Goal: Information Seeking & Learning: Understand process/instructions

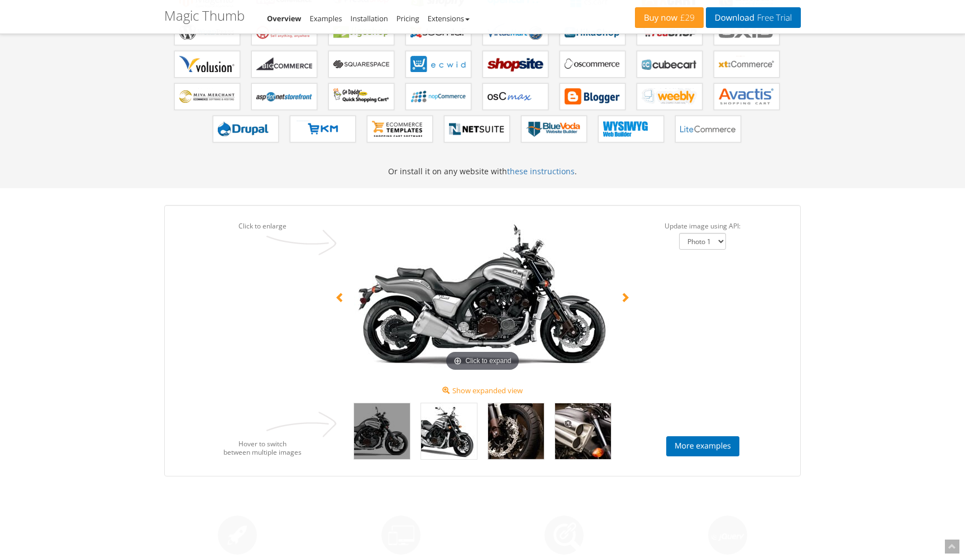
scroll to position [655, 0]
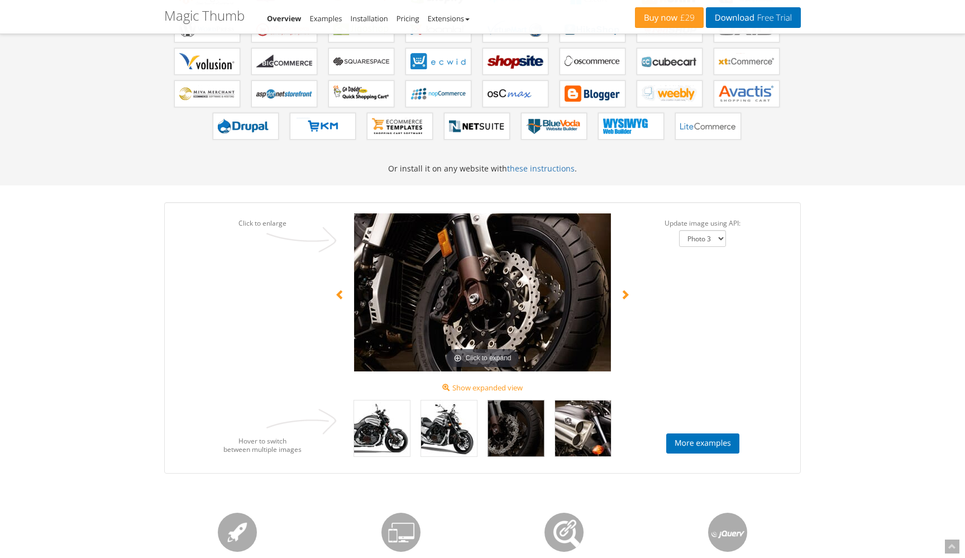
click at [507, 430] on img at bounding box center [516, 429] width 56 height 56
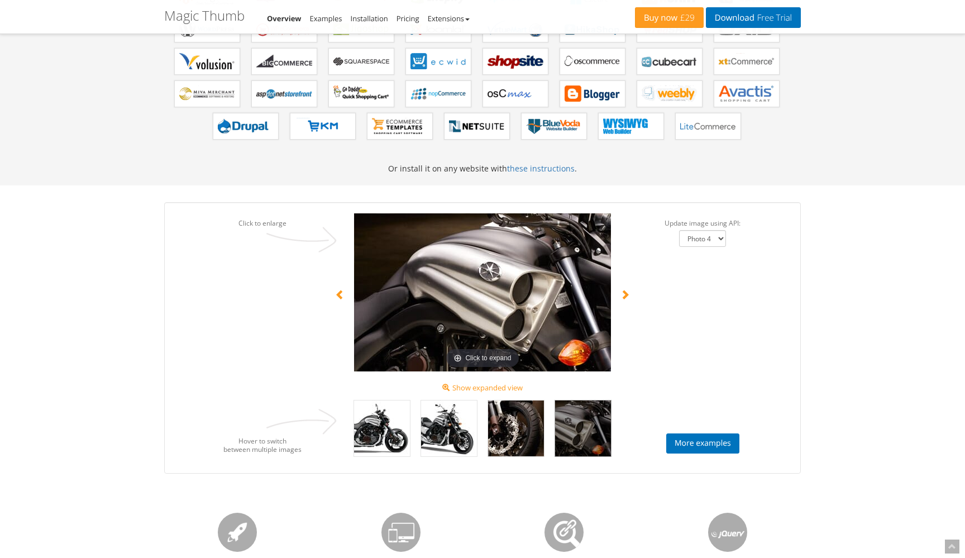
click at [582, 418] on img at bounding box center [583, 429] width 56 height 56
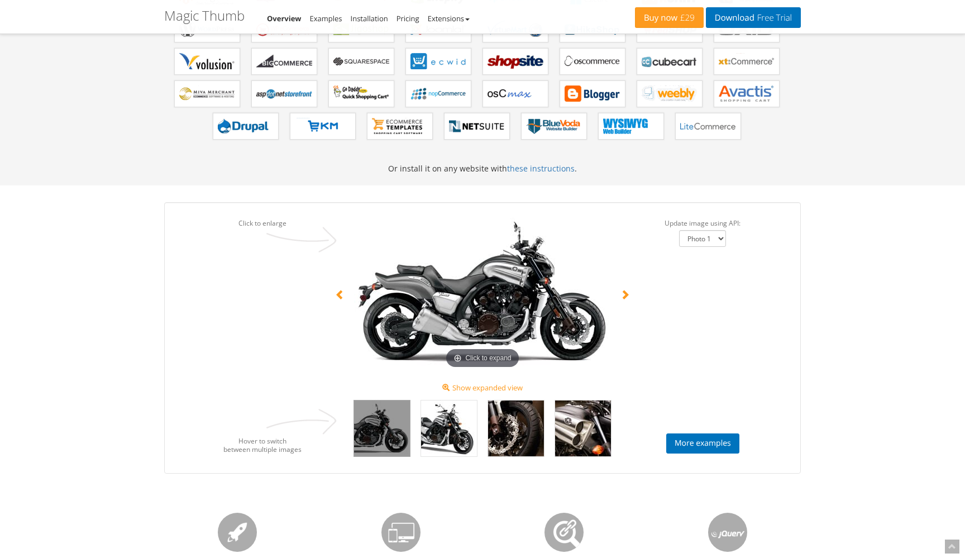
click at [380, 419] on img at bounding box center [382, 429] width 56 height 56
select select "Photo 2"
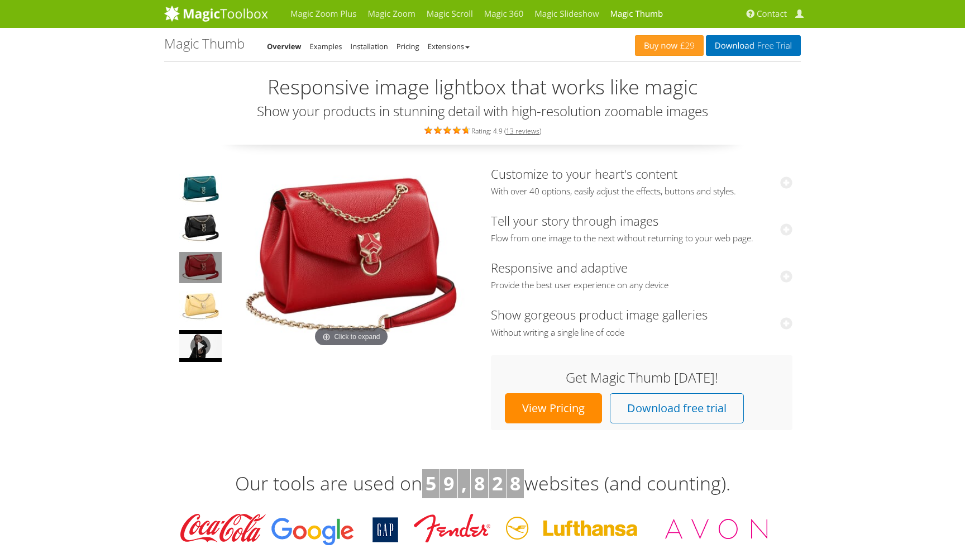
scroll to position [0, 0]
click at [253, 14] on img at bounding box center [216, 13] width 104 height 17
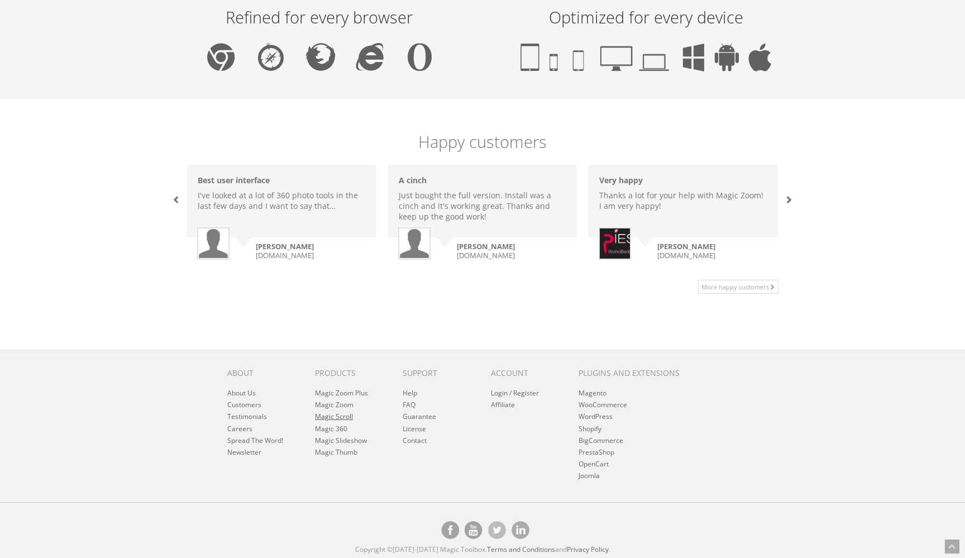
scroll to position [660, 0]
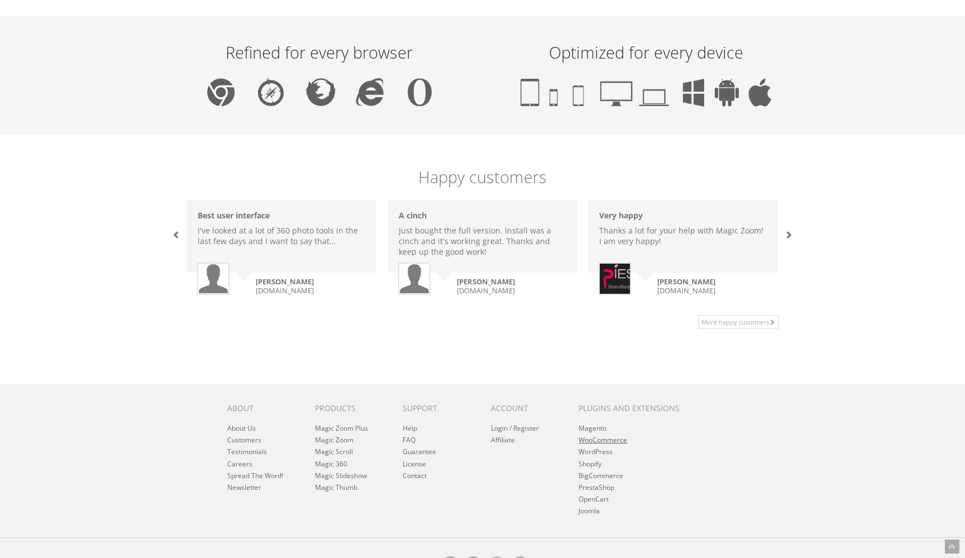
click at [616, 439] on link "WooCommerce" at bounding box center [603, 439] width 49 height 9
click at [596, 451] on link "WordPress" at bounding box center [596, 451] width 34 height 9
click at [340, 473] on link "Magic Slideshow" at bounding box center [341, 475] width 52 height 9
click at [335, 484] on link "Magic Thumb" at bounding box center [336, 487] width 42 height 9
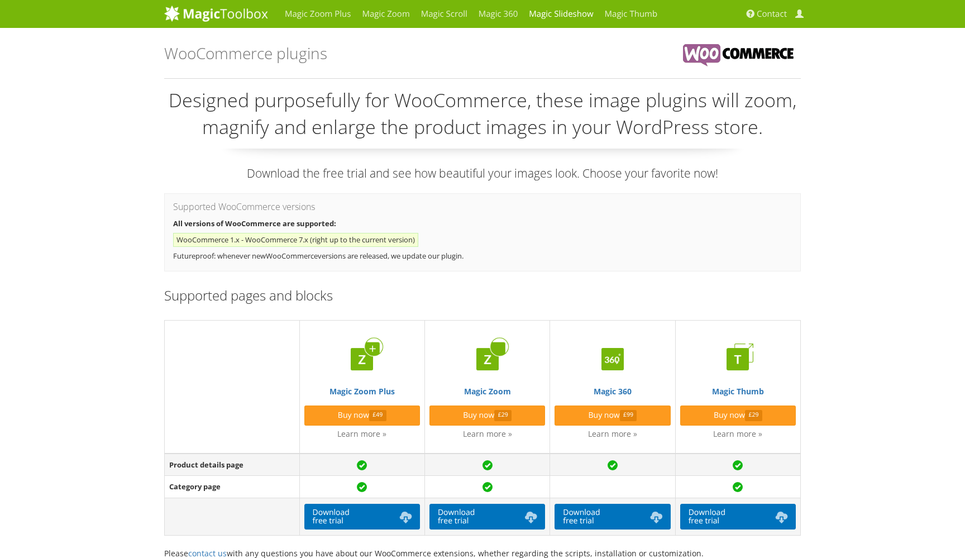
click at [540, 13] on link "Magic Slideshow" at bounding box center [560, 14] width 75 height 28
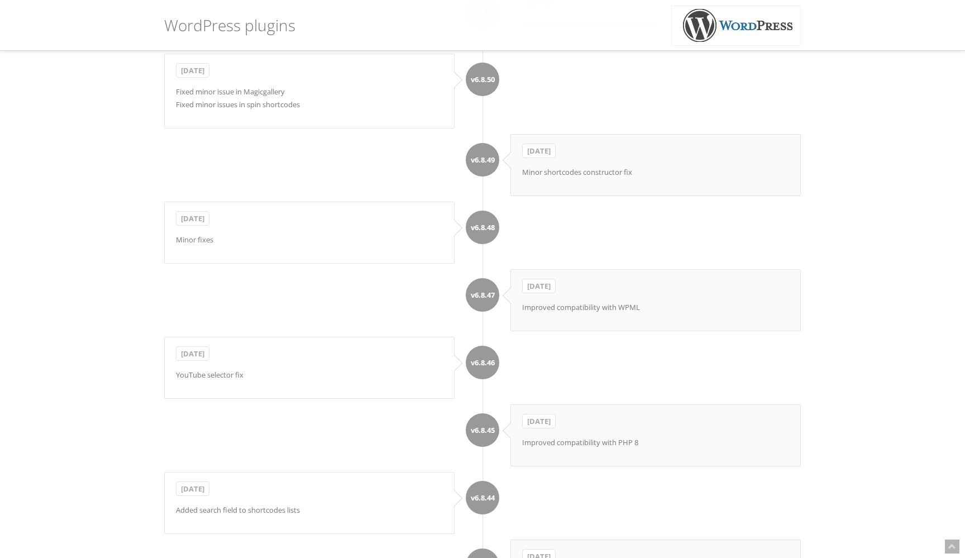
scroll to position [1967, 0]
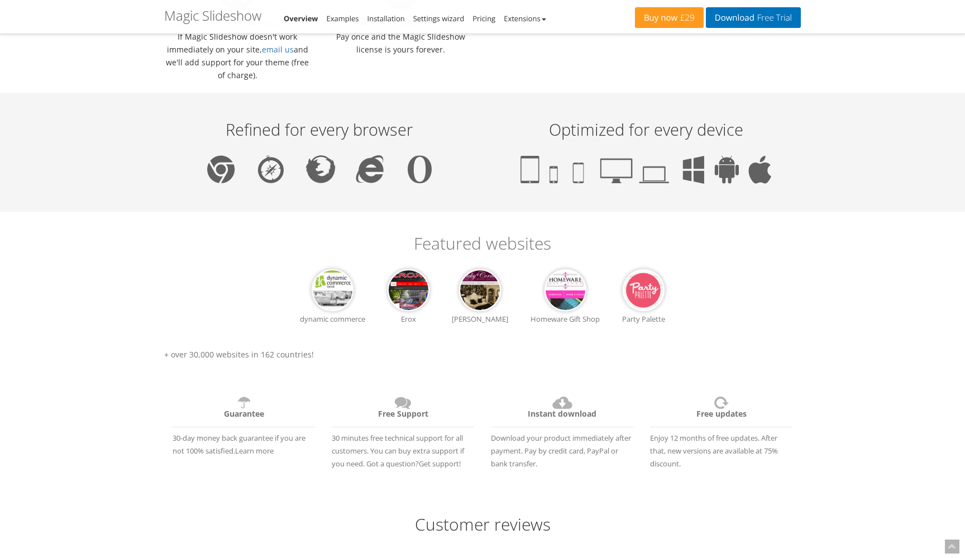
scroll to position [949, 0]
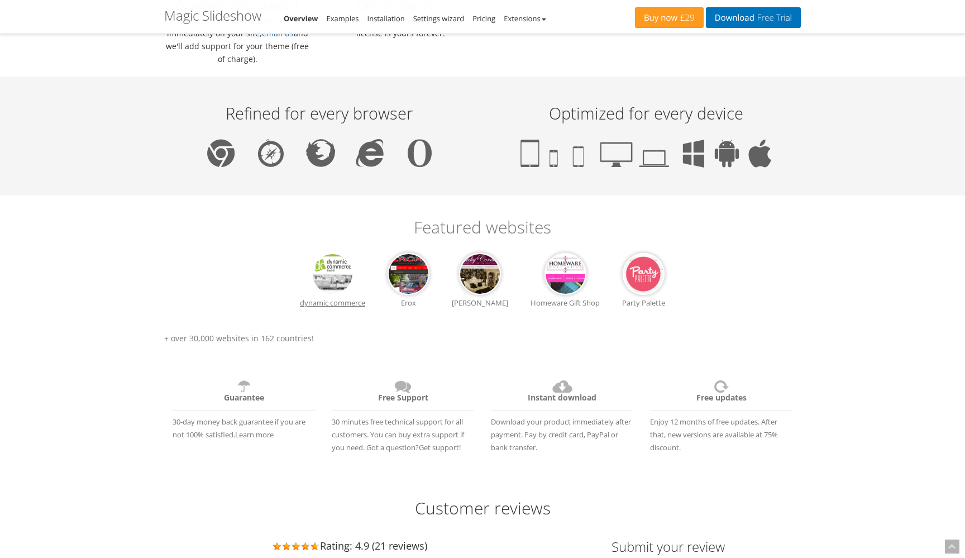
click at [337, 274] on img at bounding box center [333, 274] width 42 height 42
click at [426, 265] on img at bounding box center [409, 274] width 42 height 42
click at [473, 267] on img at bounding box center [480, 274] width 42 height 42
click at [558, 270] on img at bounding box center [566, 274] width 42 height 42
click at [637, 273] on img at bounding box center [644, 274] width 42 height 42
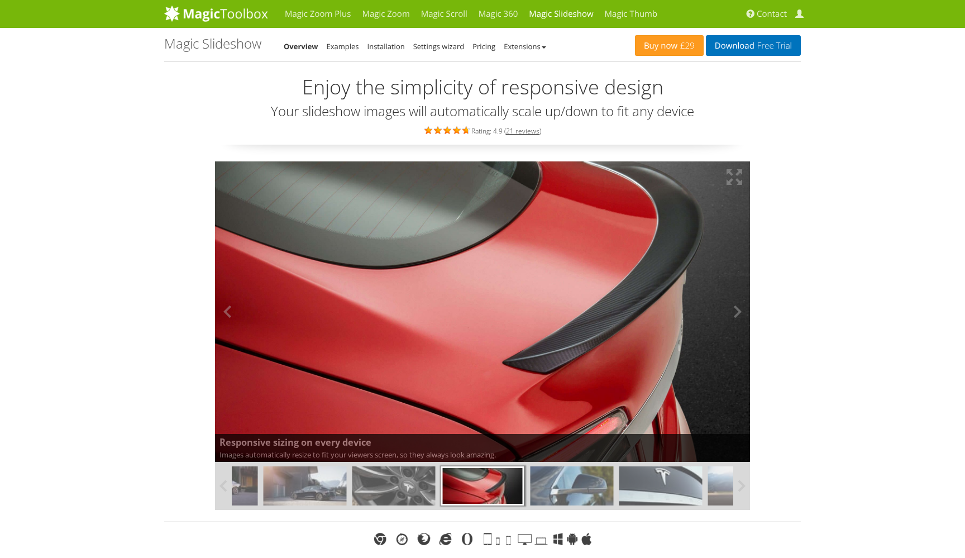
scroll to position [0, 0]
click at [346, 44] on link "Examples" at bounding box center [343, 46] width 32 height 10
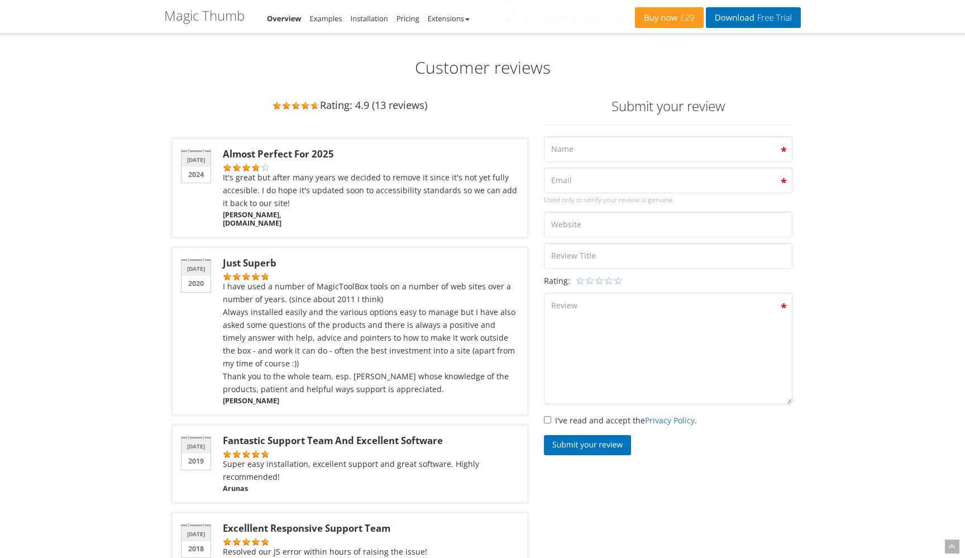
scroll to position [1790, 0]
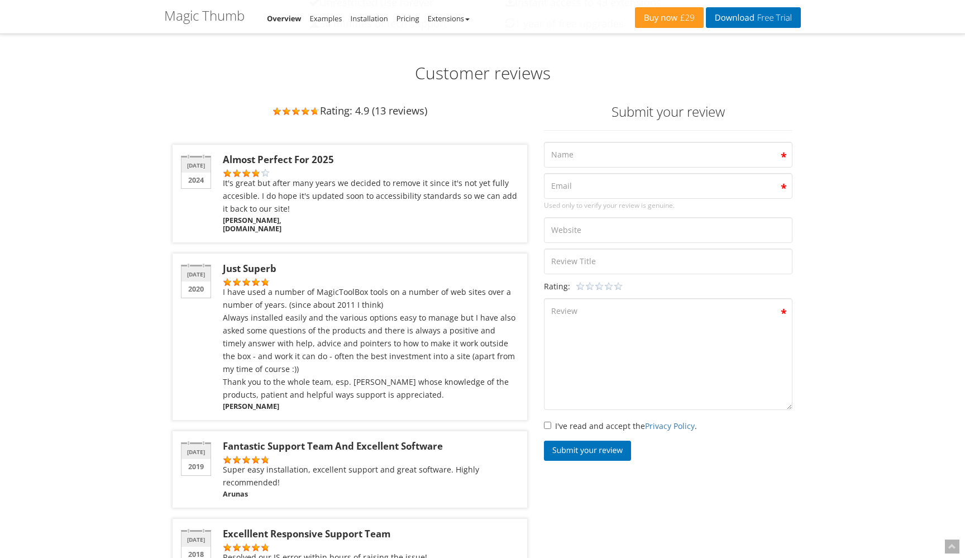
drag, startPoint x: 313, startPoint y: 225, endPoint x: 225, endPoint y: 227, distance: 88.3
click at [225, 227] on span "[DOMAIN_NAME]" at bounding box center [371, 229] width 296 height 8
copy span "[DOMAIN_NAME]"
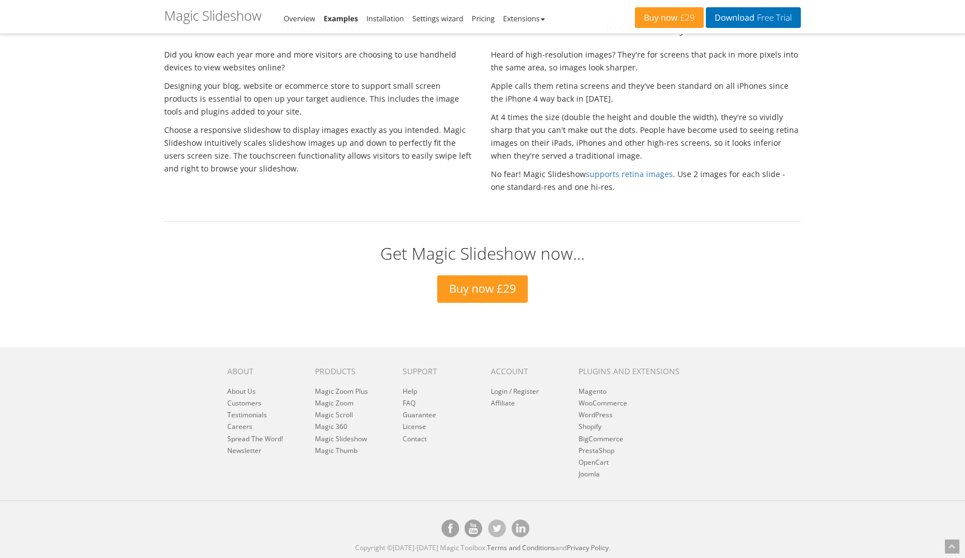
scroll to position [3267, 0]
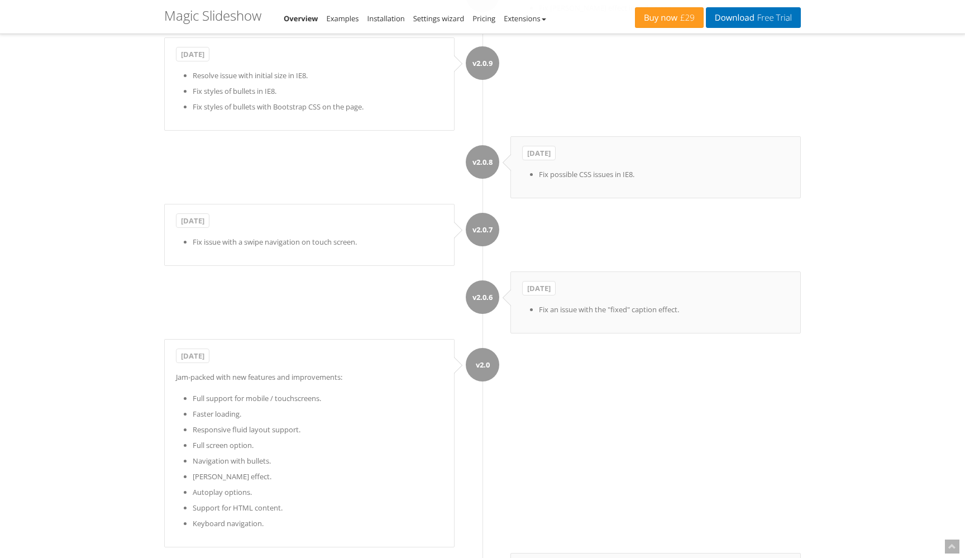
scroll to position [5676, 0]
click at [345, 18] on link "Examples" at bounding box center [343, 18] width 32 height 10
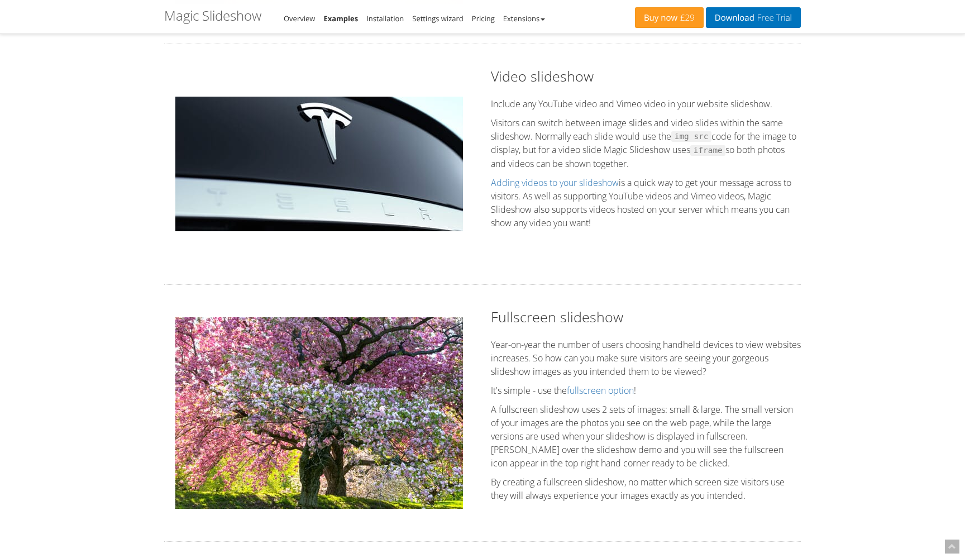
scroll to position [1202, 0]
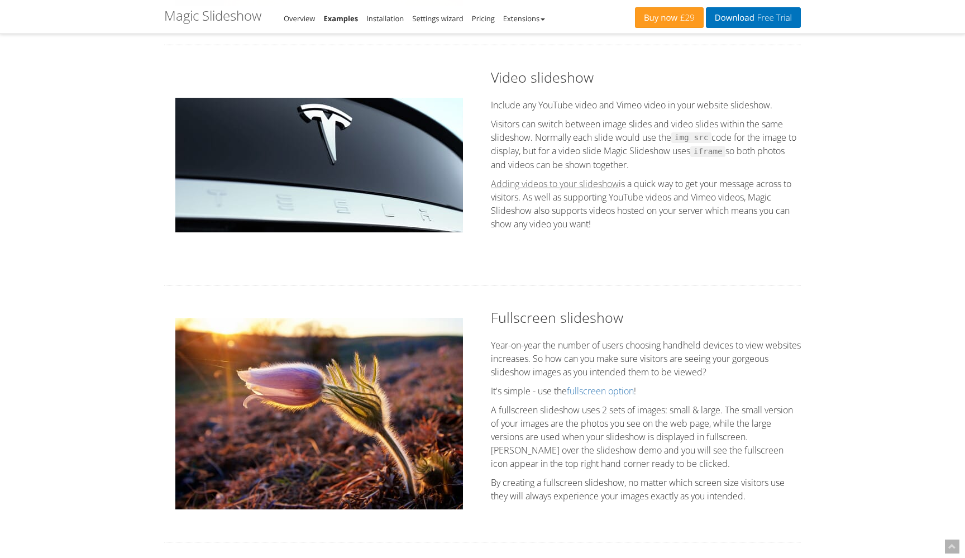
click at [530, 187] on link "Adding videos to your slideshow" at bounding box center [555, 184] width 128 height 12
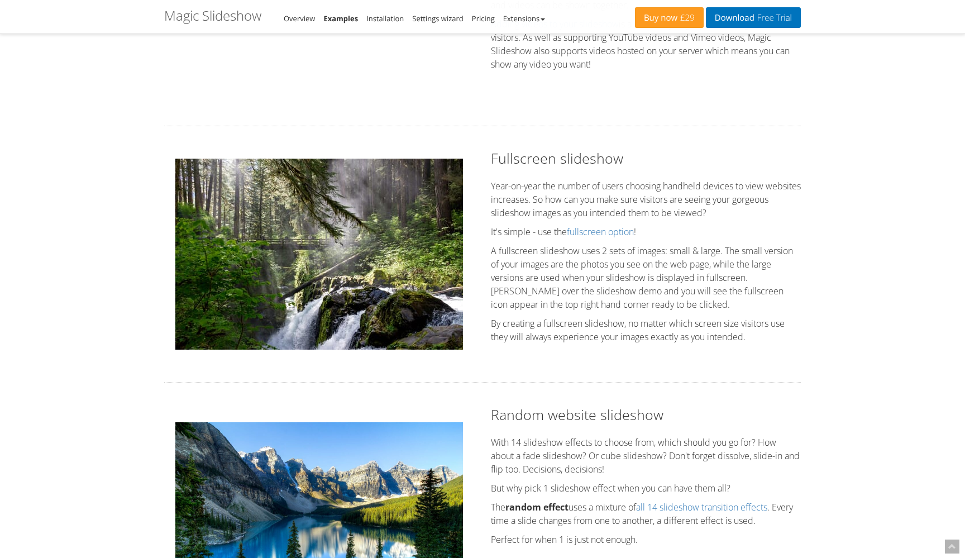
scroll to position [1142, 0]
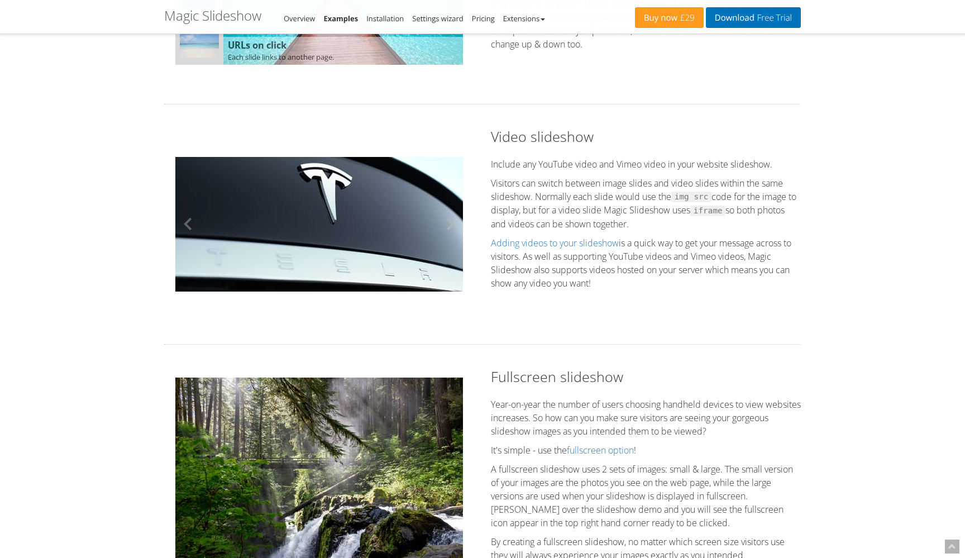
click at [450, 222] on button at bounding box center [447, 225] width 34 height 162
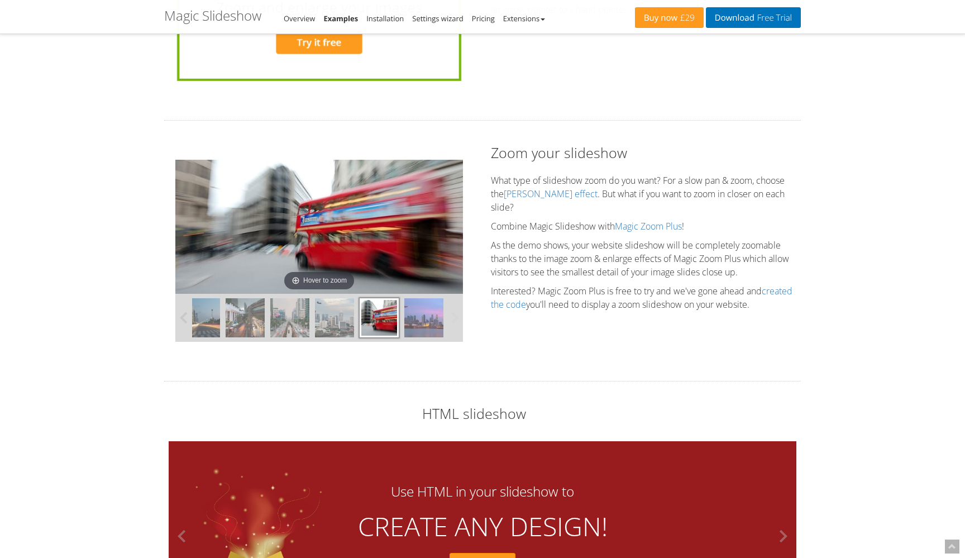
scroll to position [2610, 0]
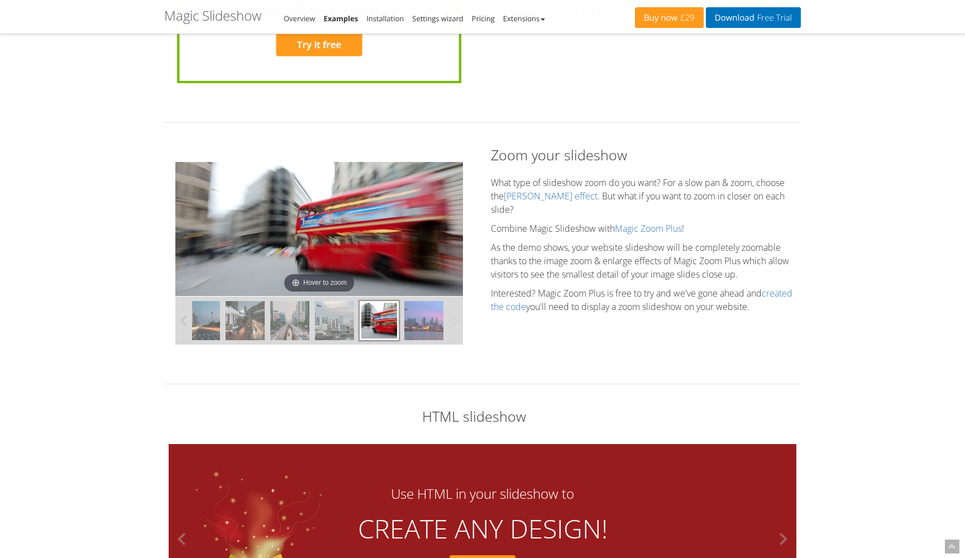
click at [435, 324] on img at bounding box center [423, 320] width 39 height 39
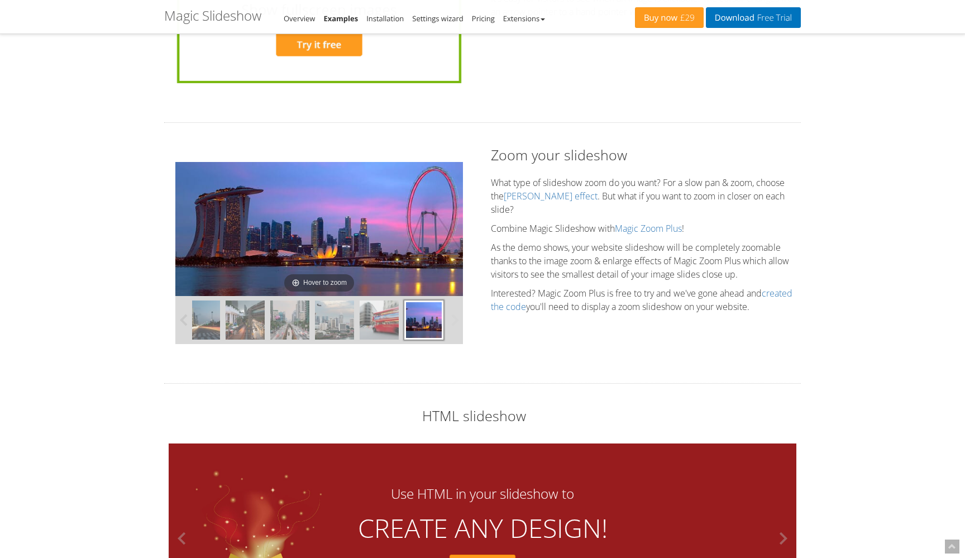
click at [216, 325] on img at bounding box center [200, 320] width 39 height 39
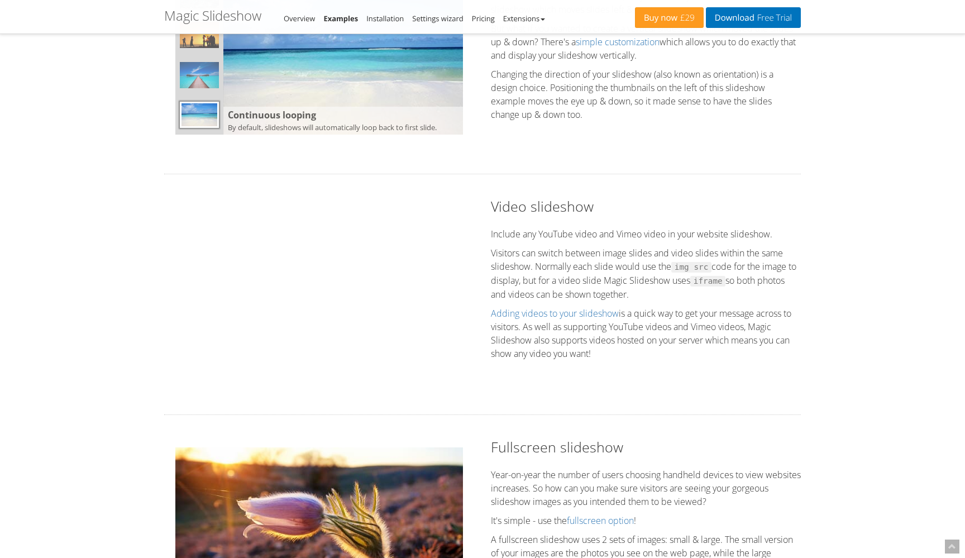
scroll to position [1072, 0]
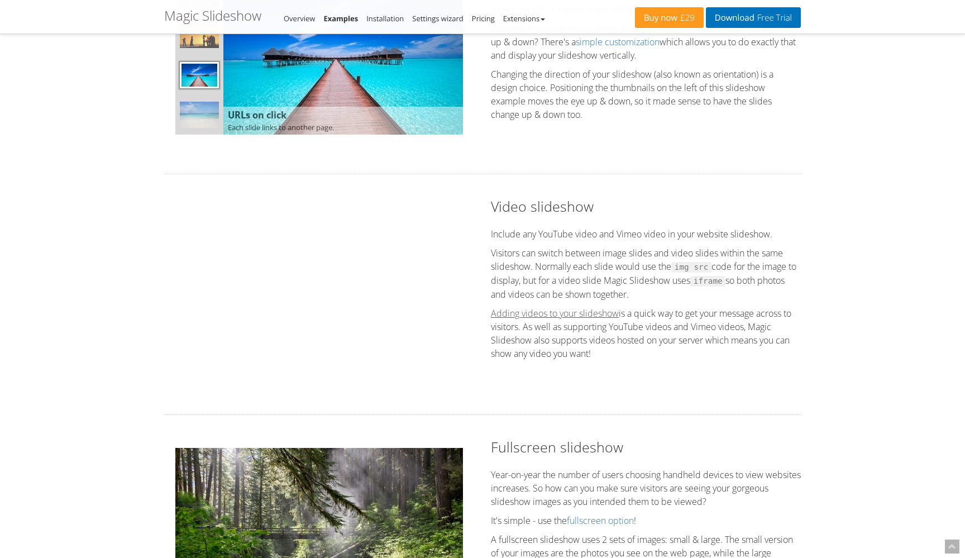
click at [593, 312] on link "Adding videos to your slideshow" at bounding box center [555, 313] width 128 height 12
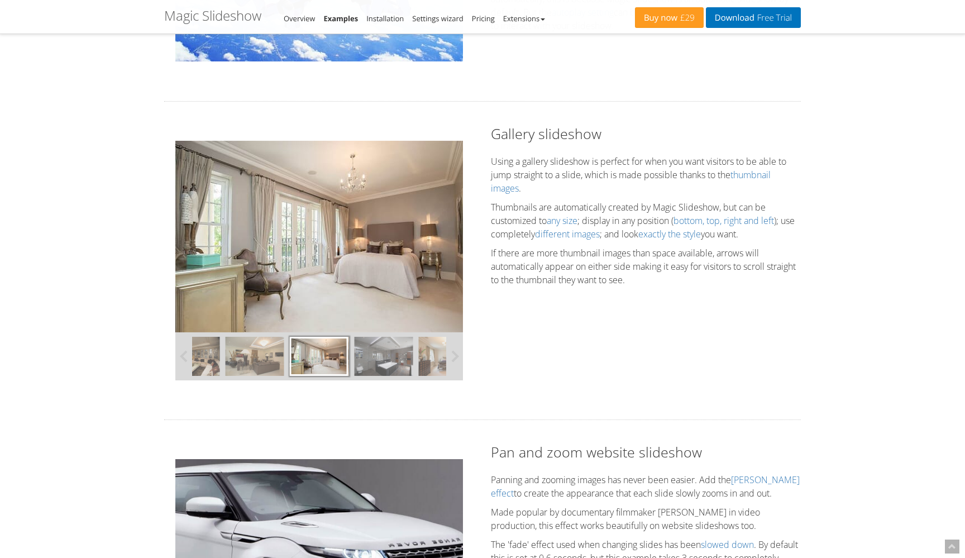
scroll to position [290, 0]
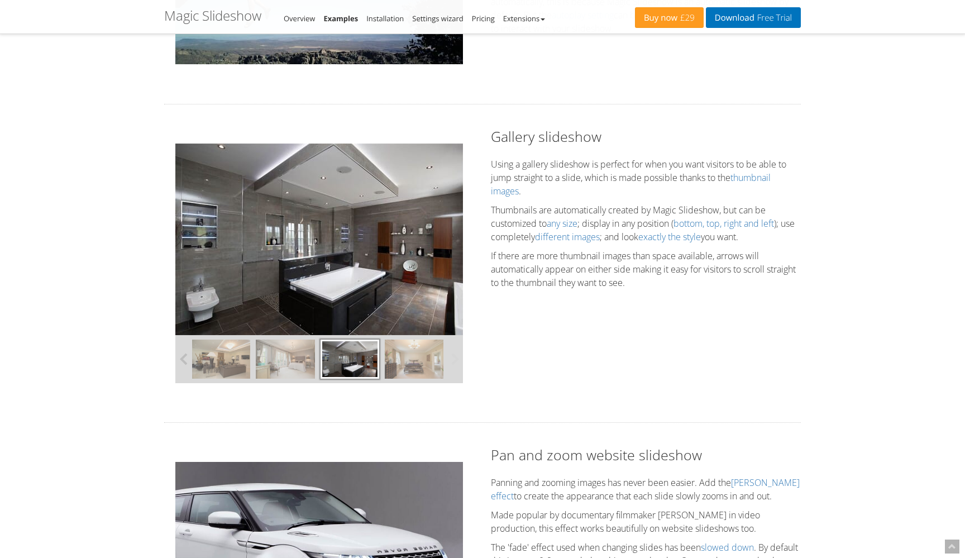
click at [183, 356] on button at bounding box center [183, 359] width 17 height 48
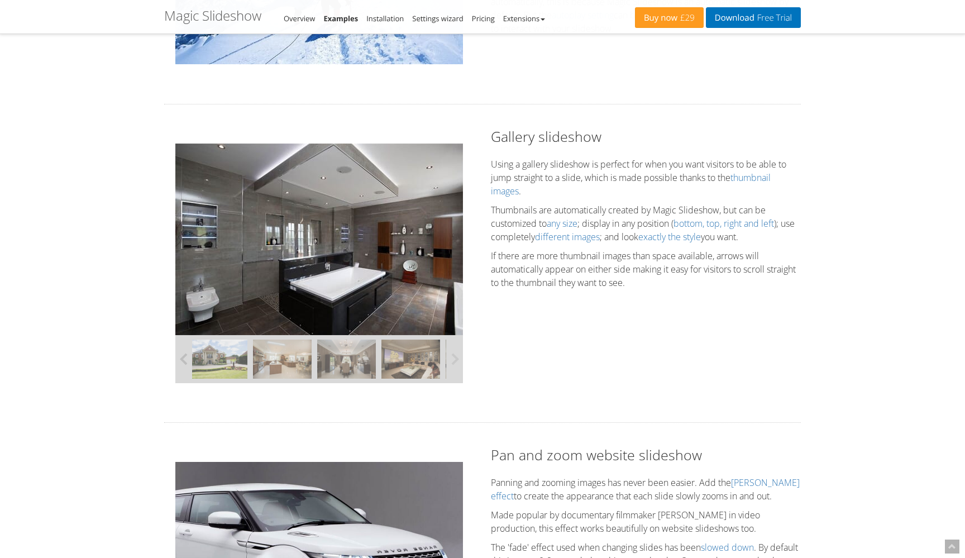
click at [183, 356] on button at bounding box center [183, 359] width 17 height 48
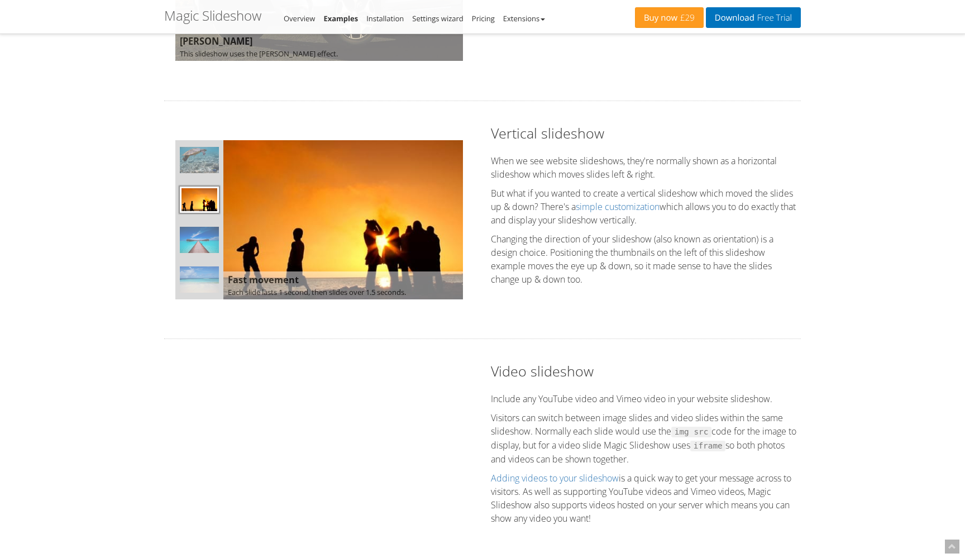
scroll to position [907, 0]
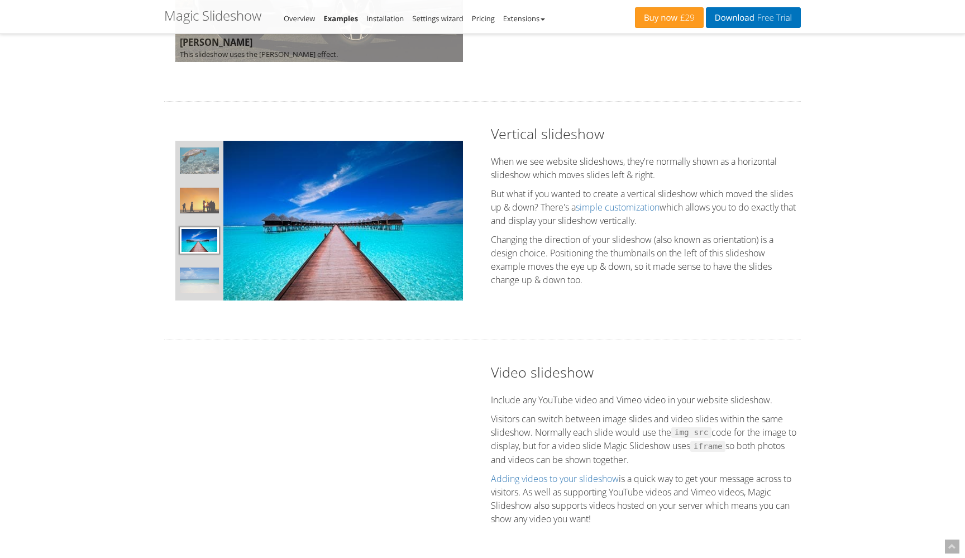
click at [202, 252] on div at bounding box center [199, 221] width 48 height 160
click at [201, 275] on img at bounding box center [199, 280] width 39 height 26
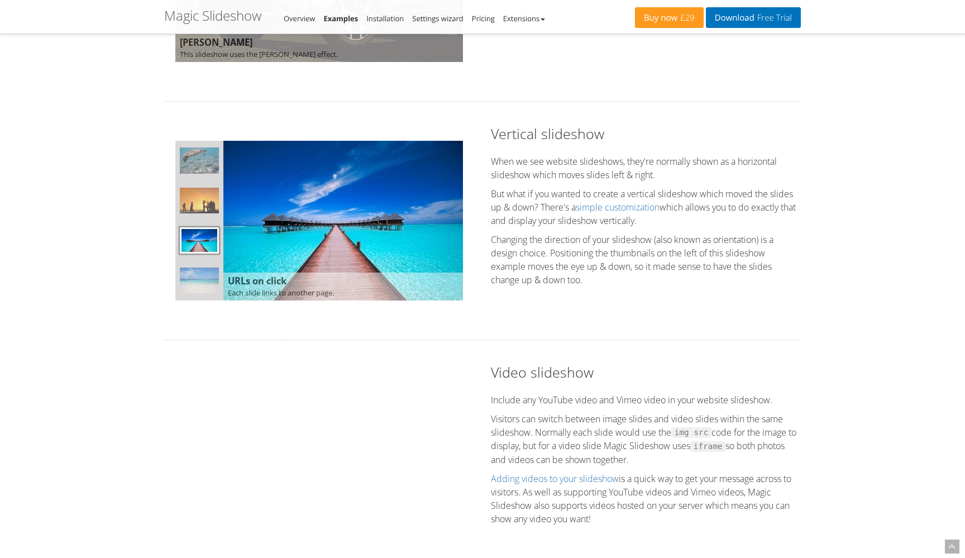
click at [201, 275] on img at bounding box center [199, 281] width 39 height 26
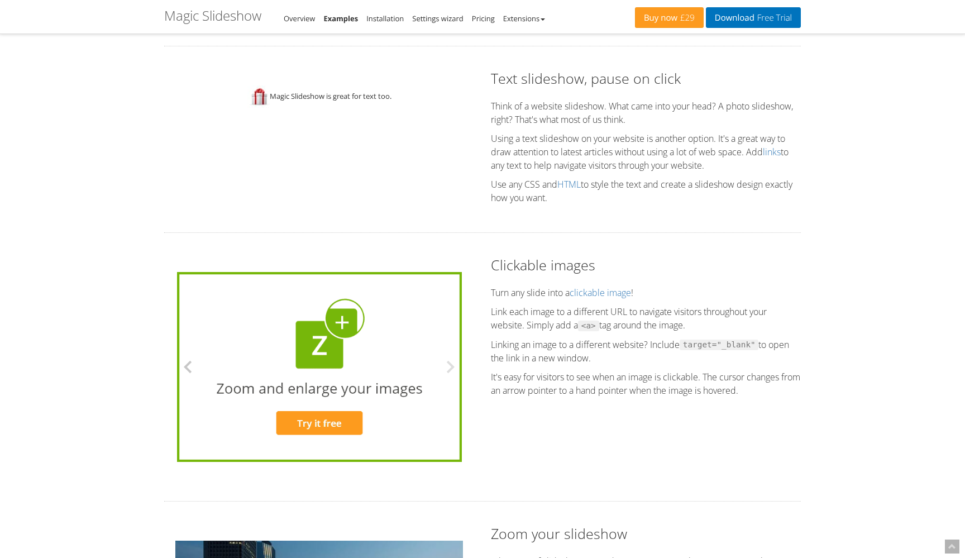
scroll to position [2230, 0]
click at [263, 98] on img at bounding box center [258, 98] width 22 height 22
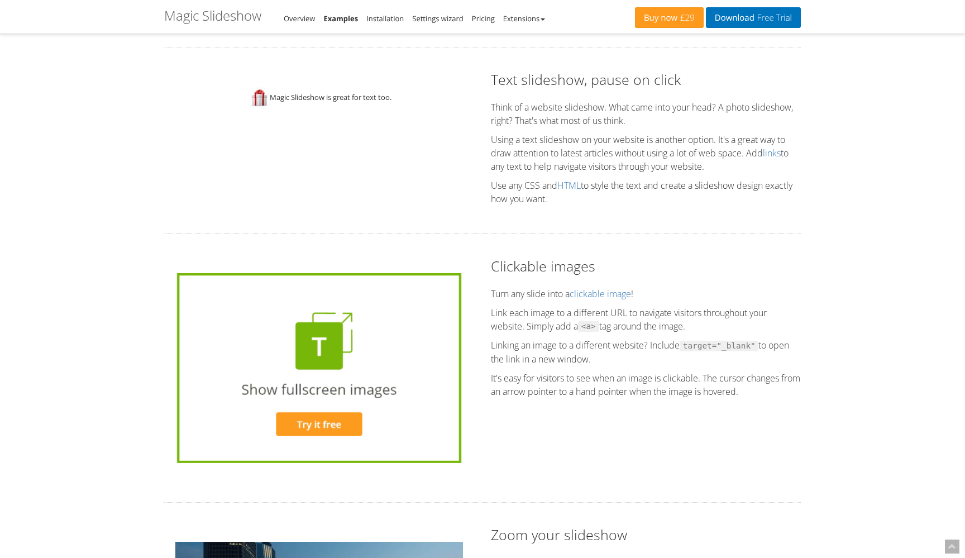
click at [318, 95] on span "Magic Slideshow is great for text too." at bounding box center [331, 97] width 122 height 10
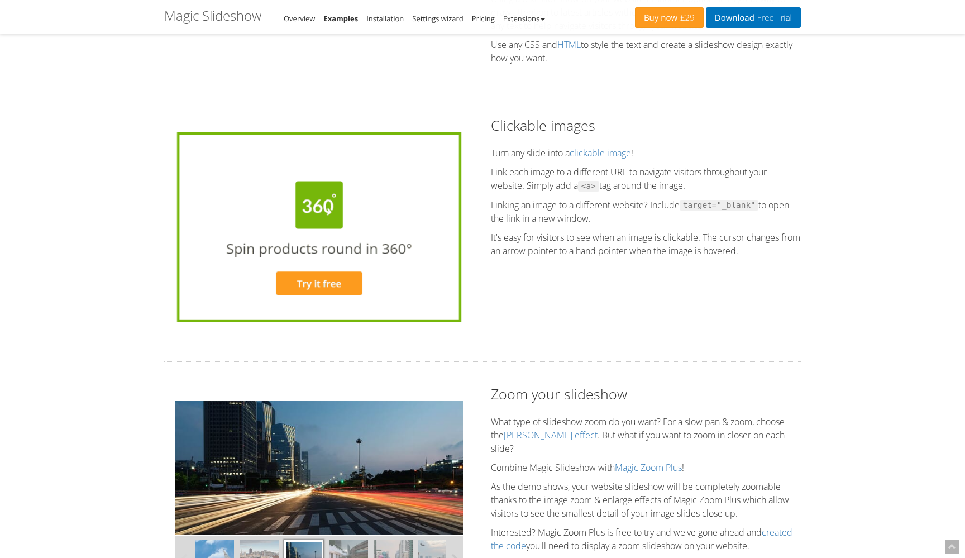
scroll to position [2374, 0]
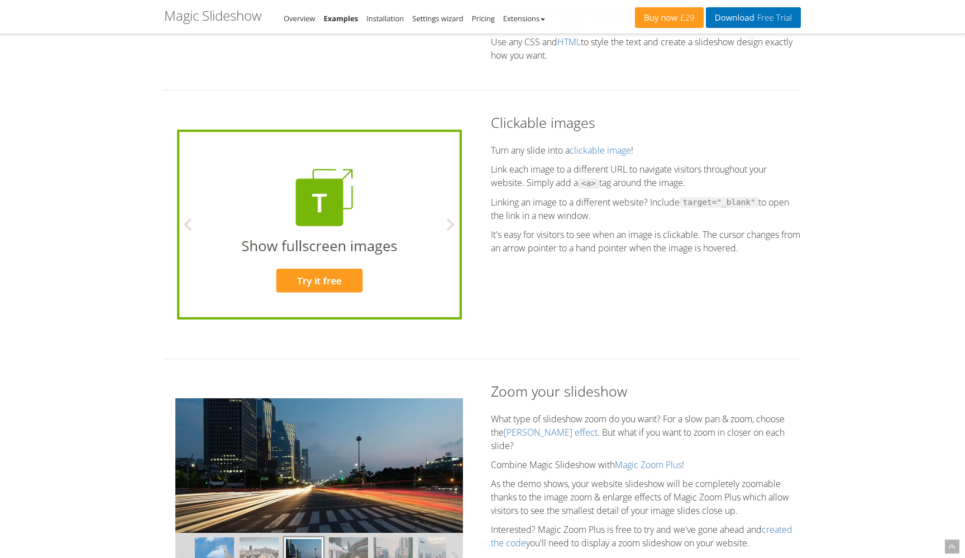
click at [349, 242] on img at bounding box center [319, 225] width 285 height 190
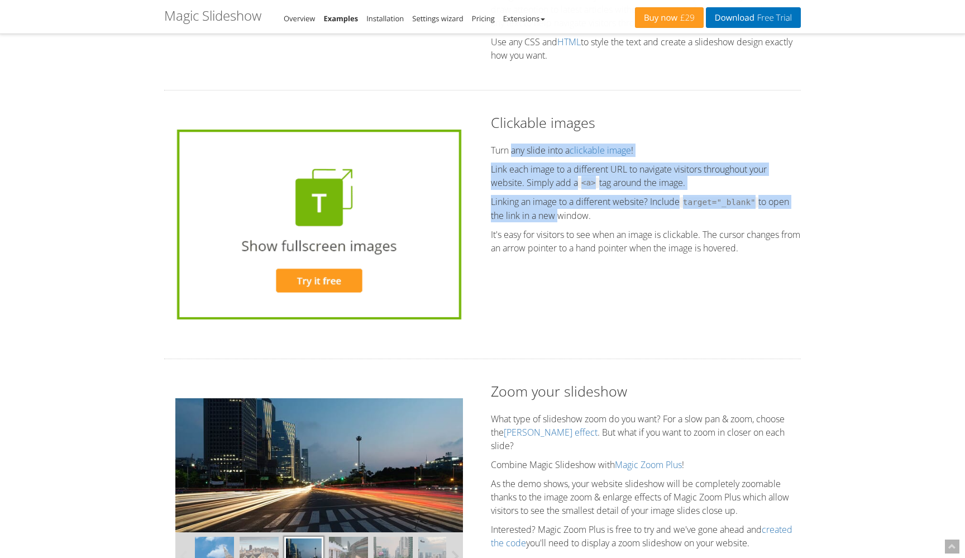
drag, startPoint x: 513, startPoint y: 148, endPoint x: 555, endPoint y: 212, distance: 76.5
click at [555, 212] on div "Clickable images Turn any slide into a clickable image ! Link each image to a d…" at bounding box center [646, 186] width 327 height 147
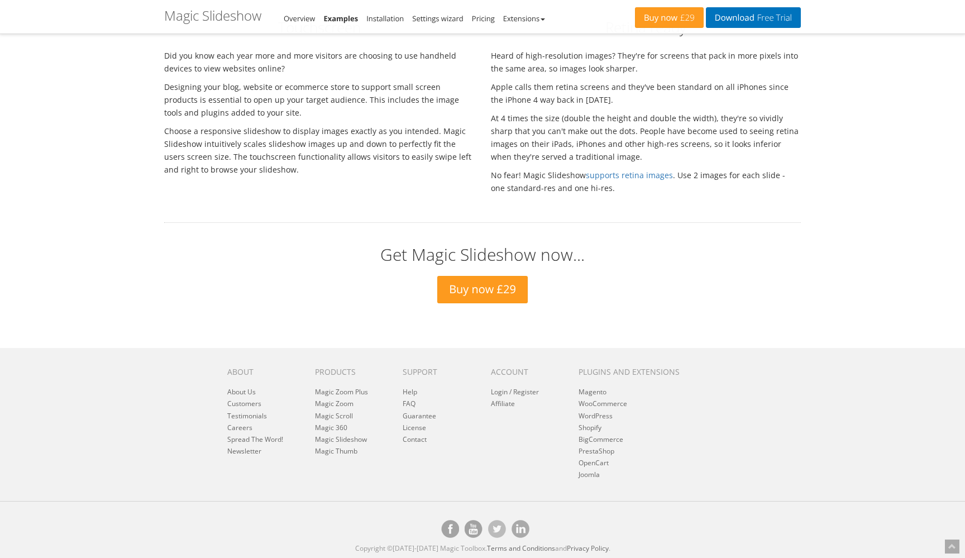
scroll to position [3266, 0]
click at [469, 531] on link "Magic Toolbox on [DOMAIN_NAME]" at bounding box center [474, 530] width 18 height 18
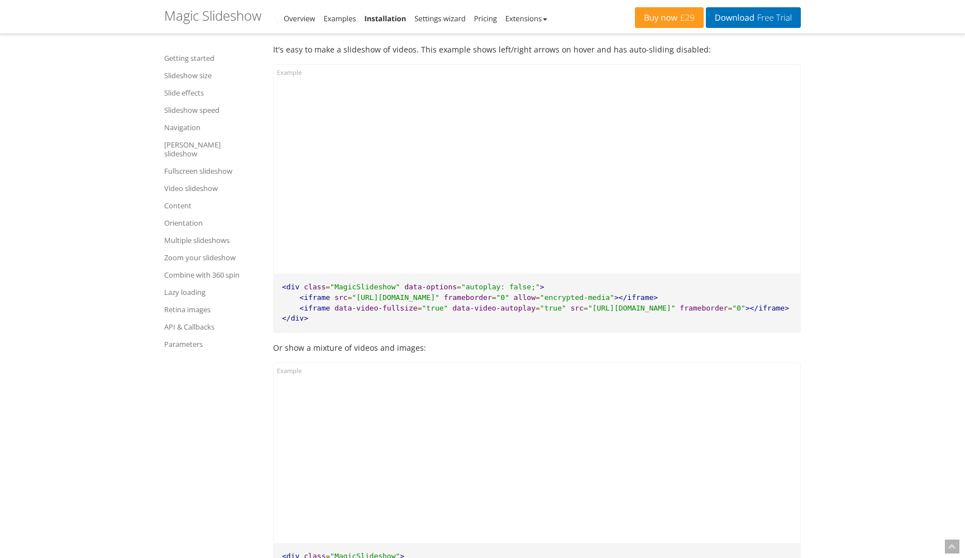
scroll to position [9938, 0]
click at [679, 378] on button at bounding box center [673, 450] width 34 height 144
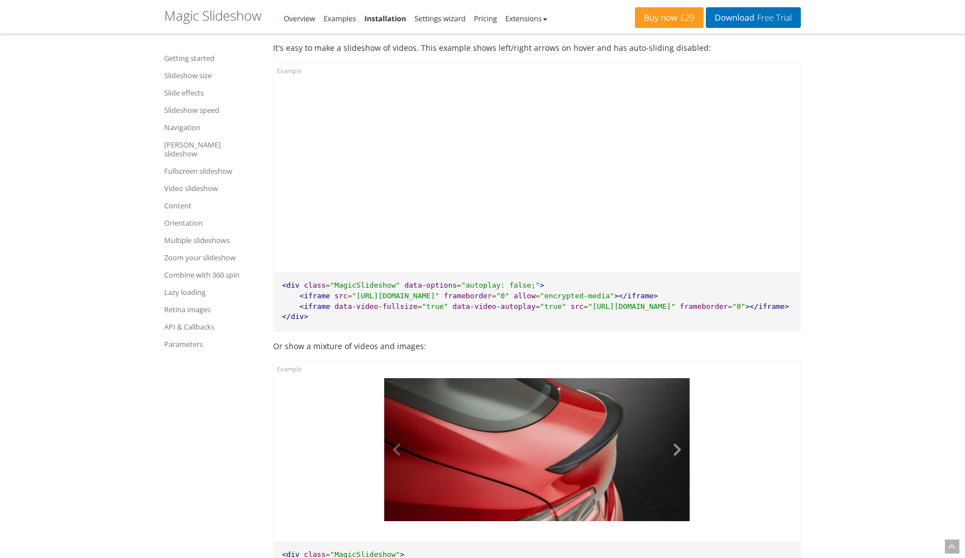
click at [679, 378] on button at bounding box center [673, 450] width 34 height 144
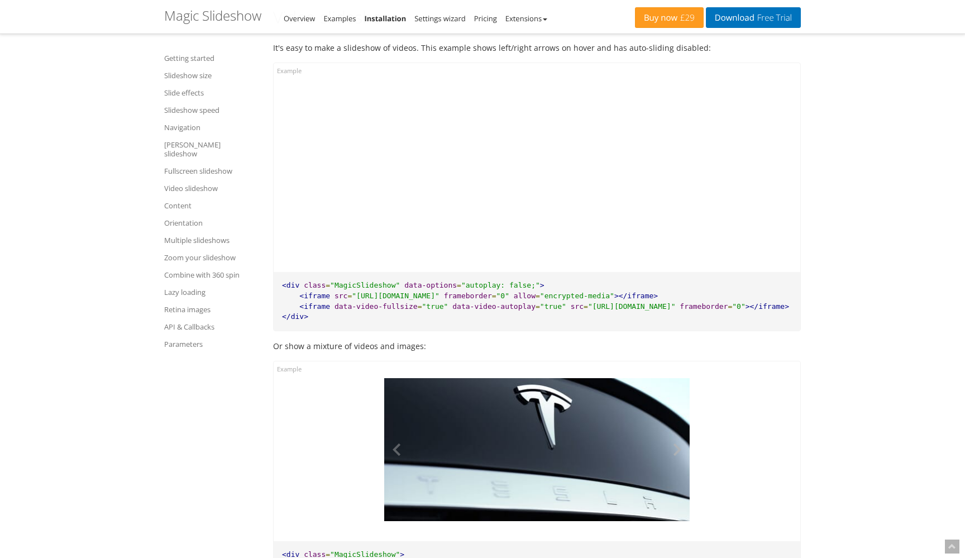
click at [679, 378] on button at bounding box center [673, 450] width 34 height 144
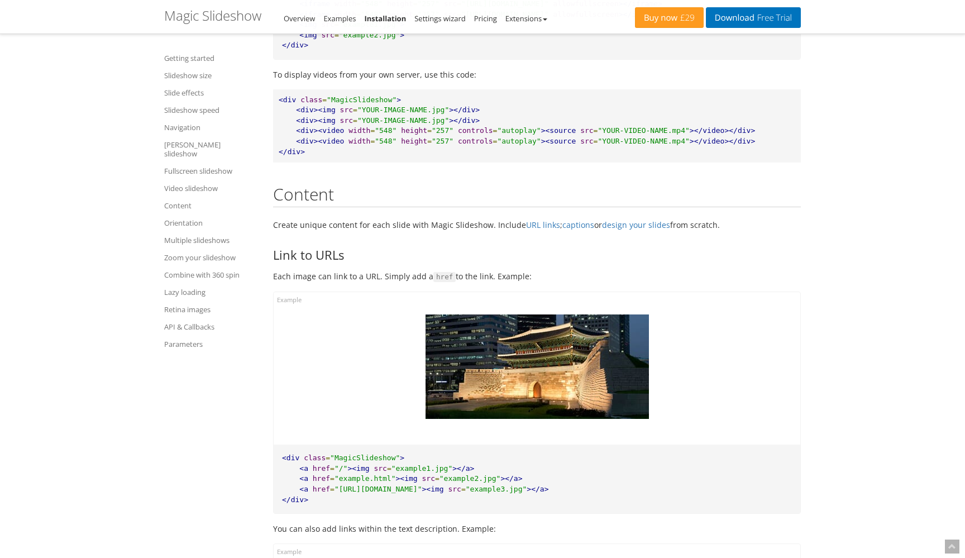
scroll to position [10506, 0]
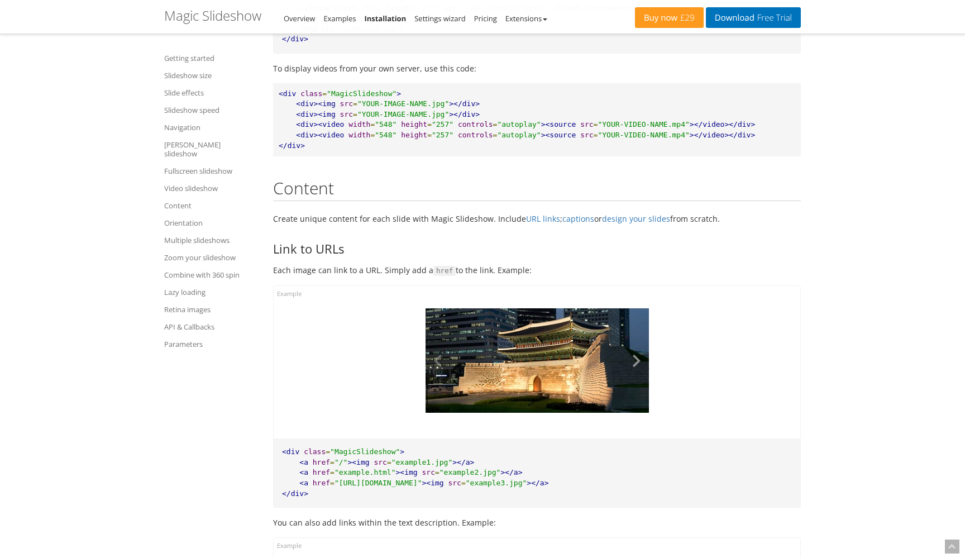
click at [636, 308] on button at bounding box center [633, 360] width 34 height 104
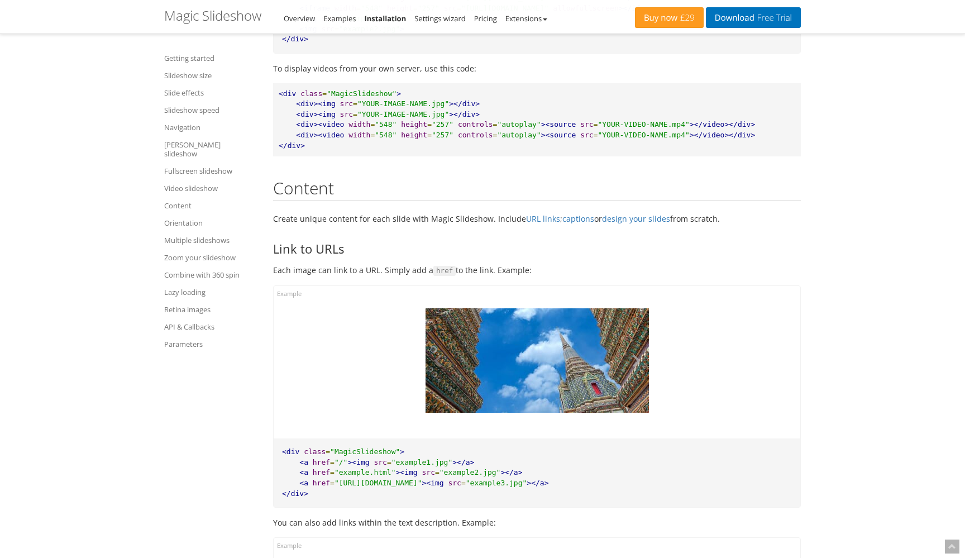
click at [636, 308] on button at bounding box center [633, 360] width 34 height 104
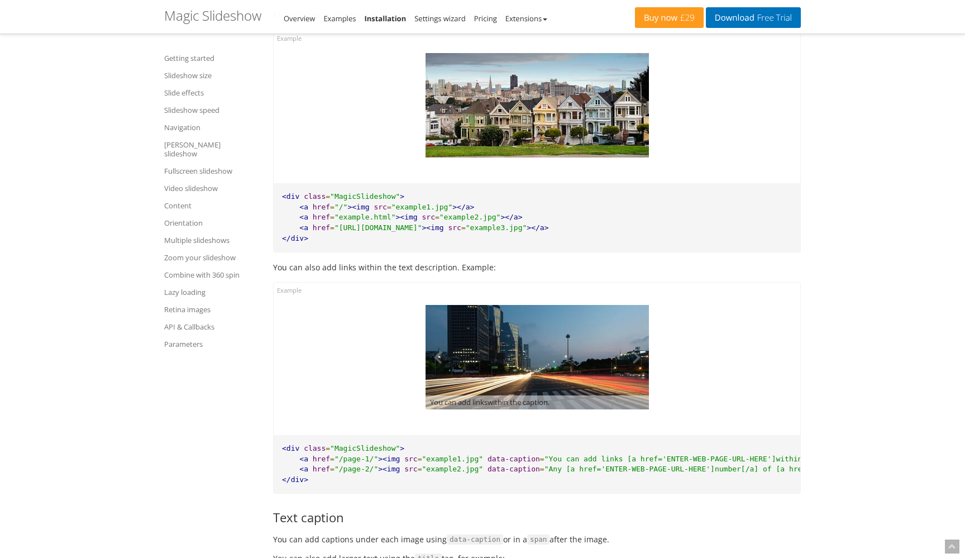
scroll to position [10950, 0]
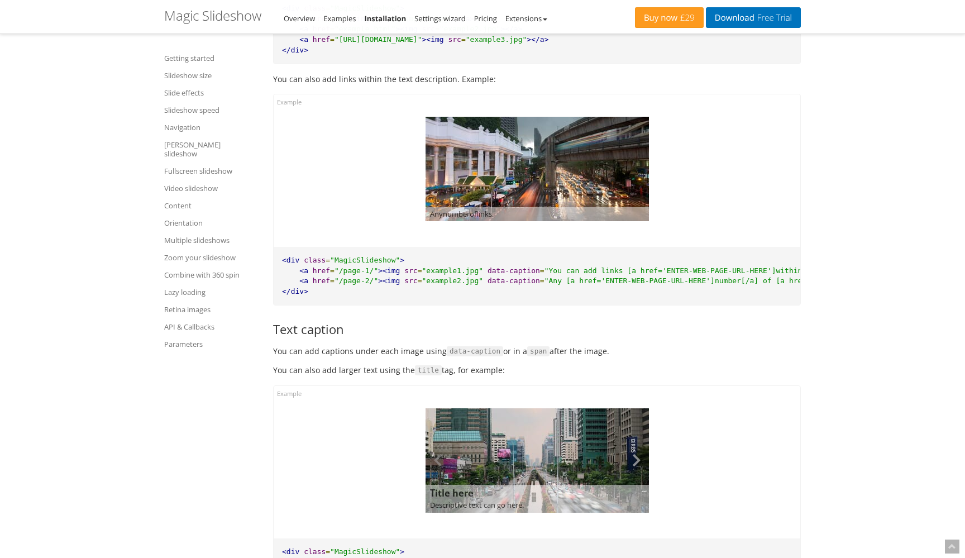
click at [633, 408] on button at bounding box center [633, 460] width 34 height 104
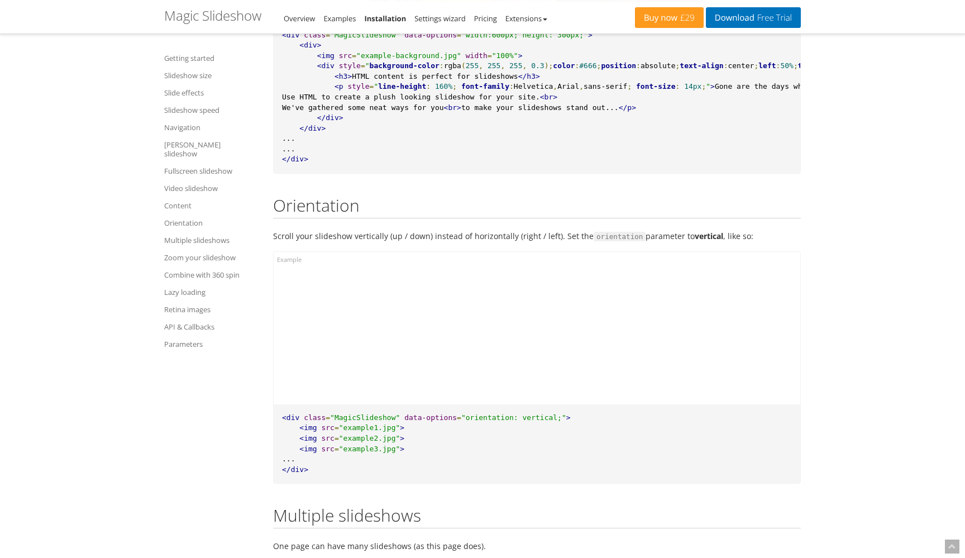
scroll to position [11847, 0]
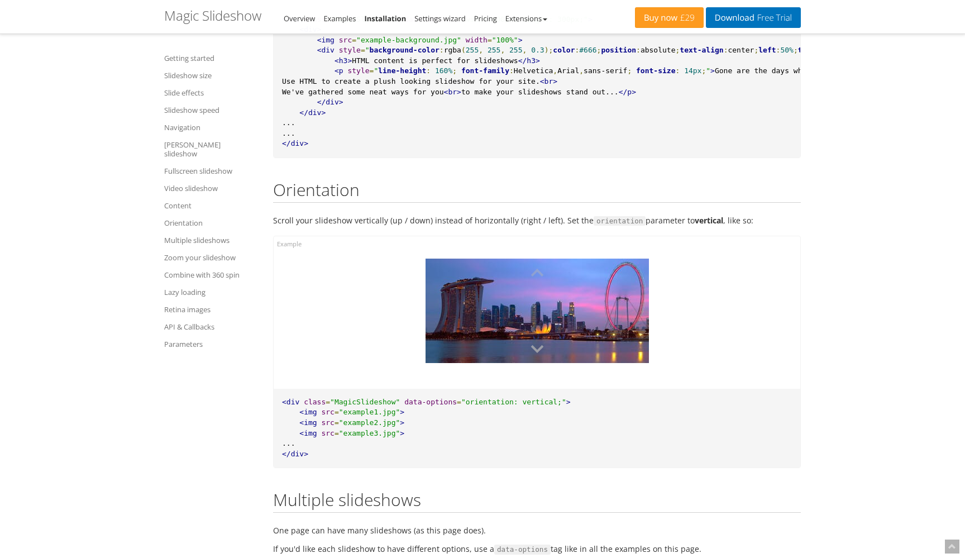
click at [540, 330] on button at bounding box center [537, 347] width 223 height 34
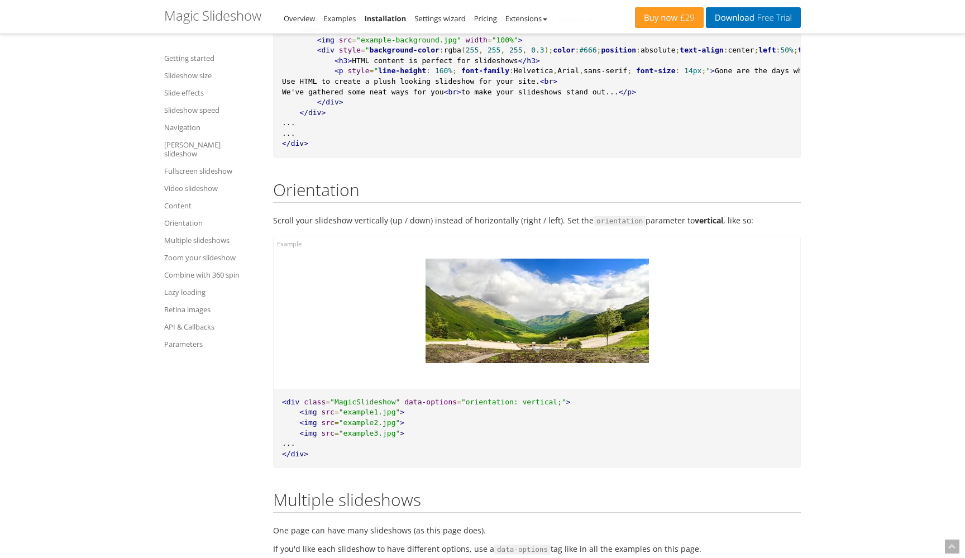
click at [540, 330] on button at bounding box center [537, 347] width 223 height 34
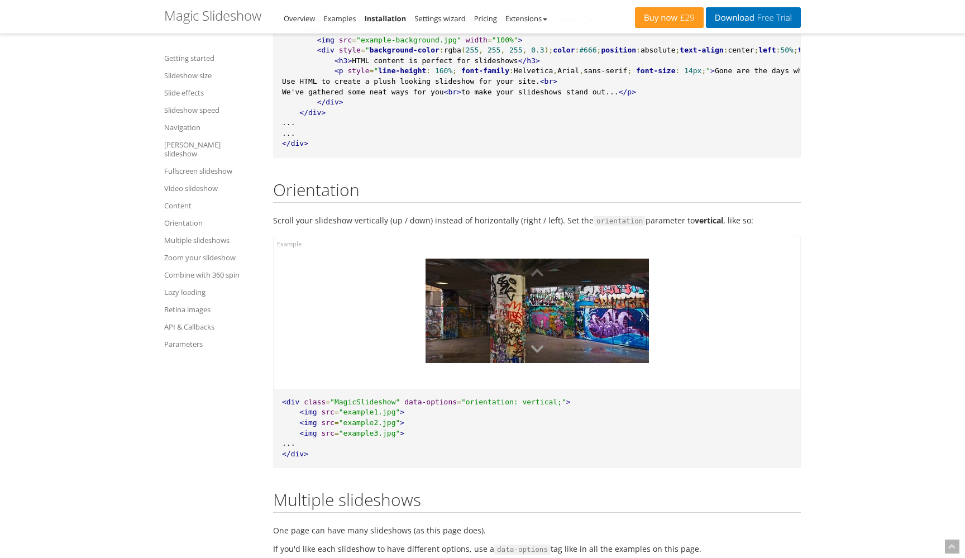
click at [540, 330] on button at bounding box center [537, 347] width 223 height 34
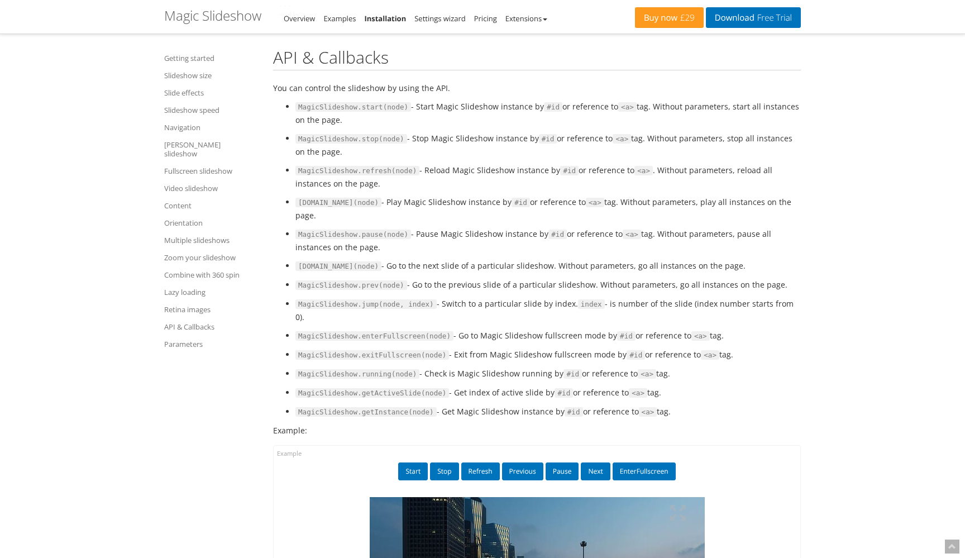
scroll to position [14875, 0]
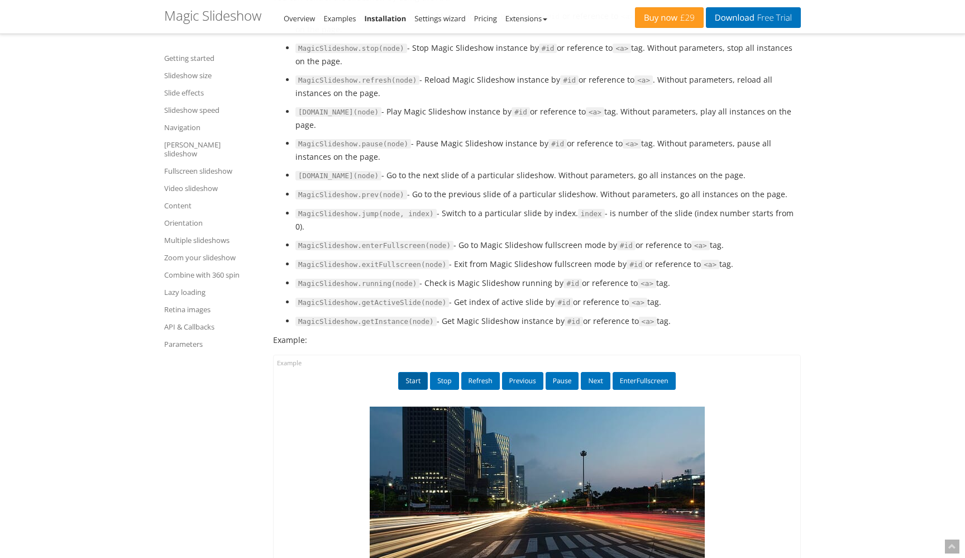
click at [413, 372] on link "Start" at bounding box center [413, 381] width 30 height 18
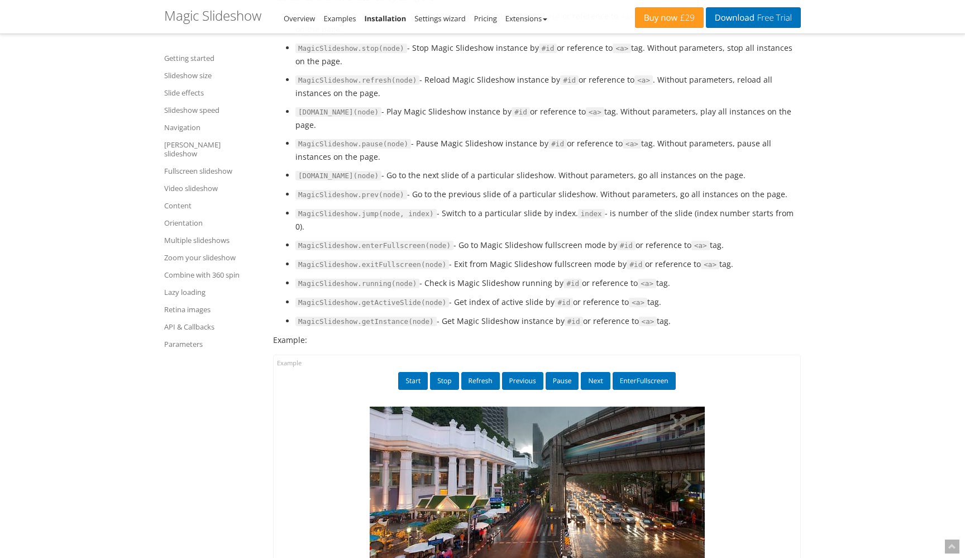
click at [475, 407] on img at bounding box center [537, 485] width 335 height 156
click at [425, 372] on link "Start" at bounding box center [413, 381] width 30 height 18
click at [639, 372] on link "EnterFullscreen" at bounding box center [644, 381] width 63 height 18
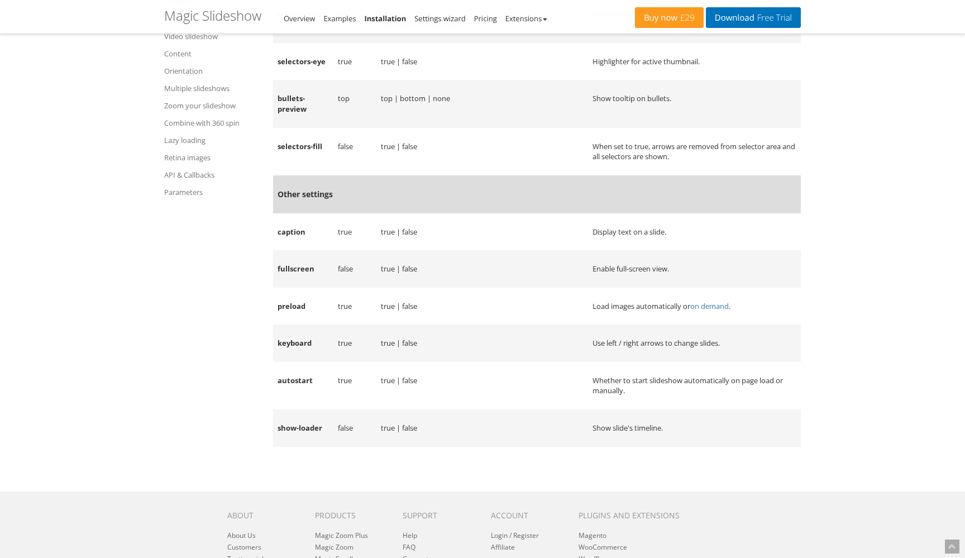
scroll to position [16789, 0]
